Goal: Navigation & Orientation: Find specific page/section

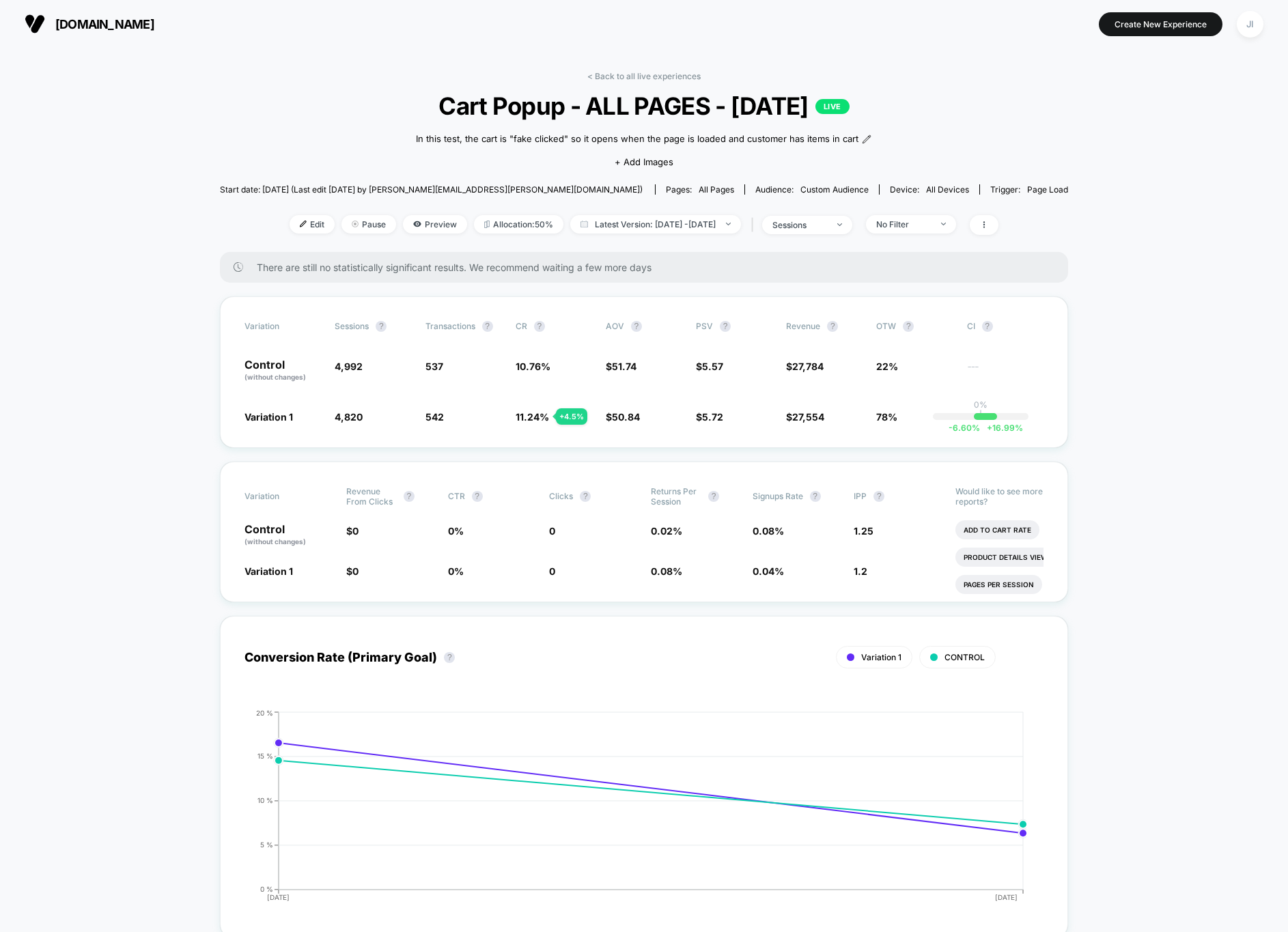
click at [641, 81] on link "< Back to all live experiences" at bounding box center [644, 76] width 113 height 10
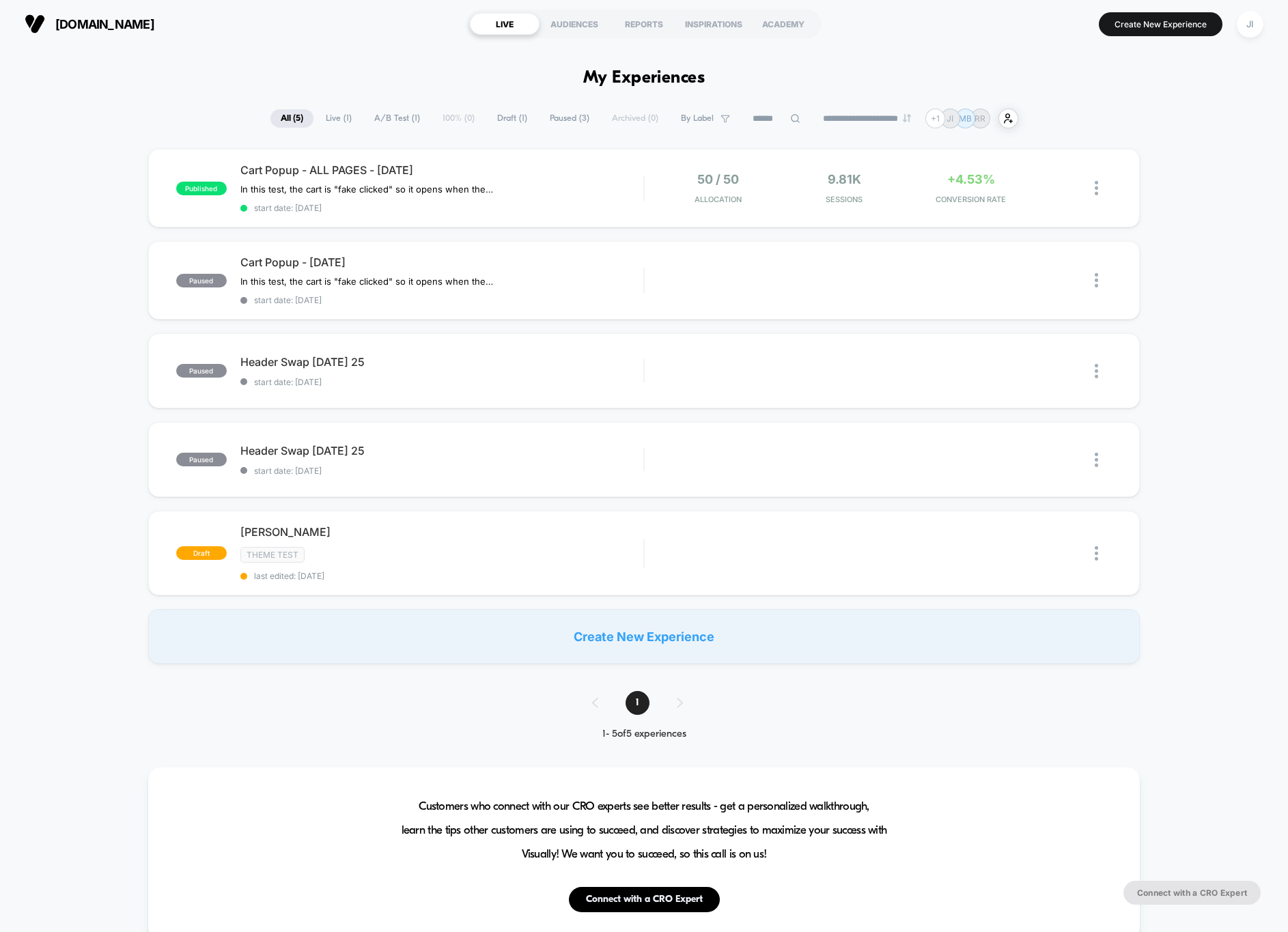
click at [94, 305] on div "published Cart Popup - ALL PAGES - [DATE] In this test, the cart is "fake click…" at bounding box center [644, 406] width 1288 height 515
